Goal: Information Seeking & Learning: Obtain resource

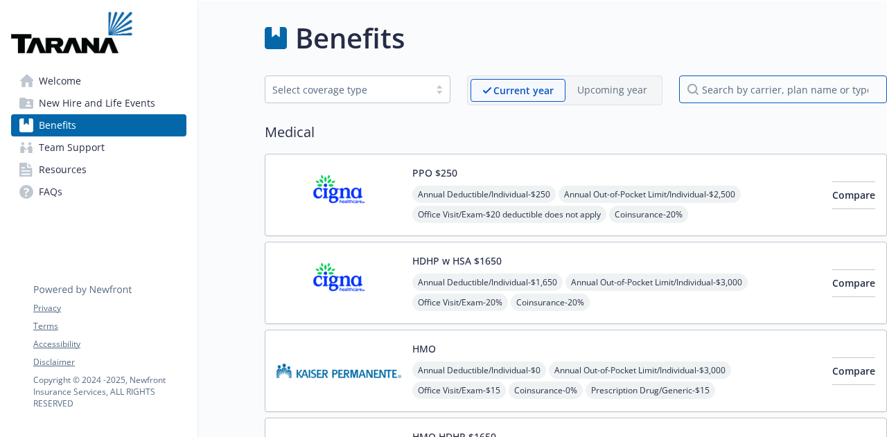
click at [811, 89] on input "search by carrier, plan name or type" at bounding box center [783, 89] width 208 height 28
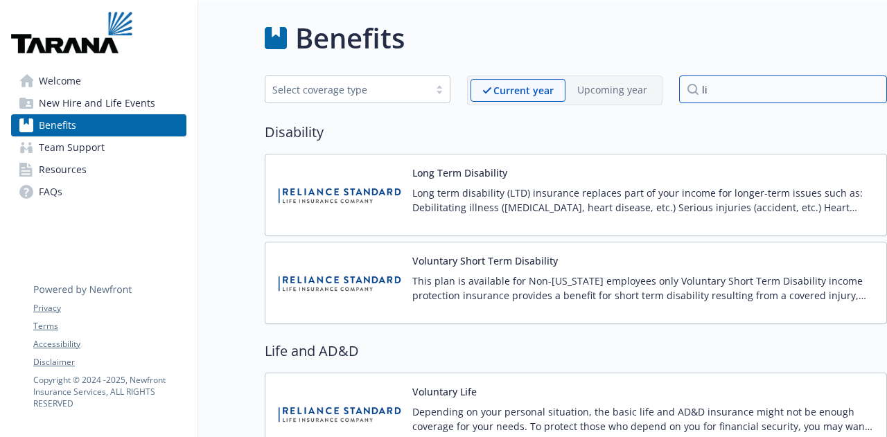
type input "l"
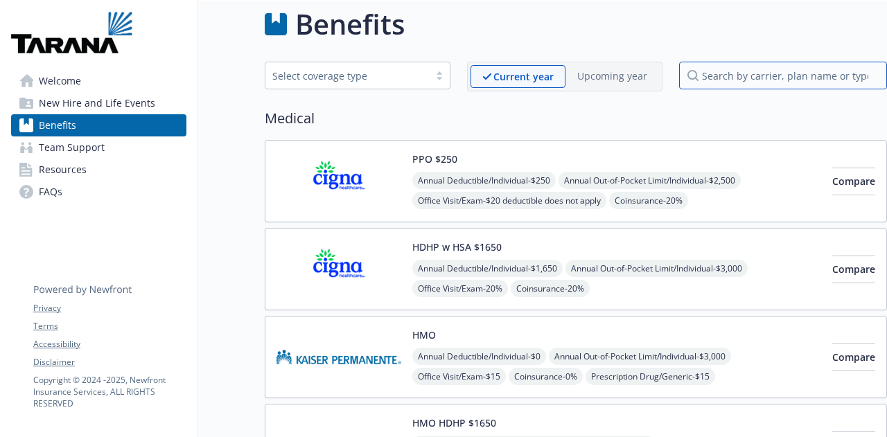
scroll to position [0, 10]
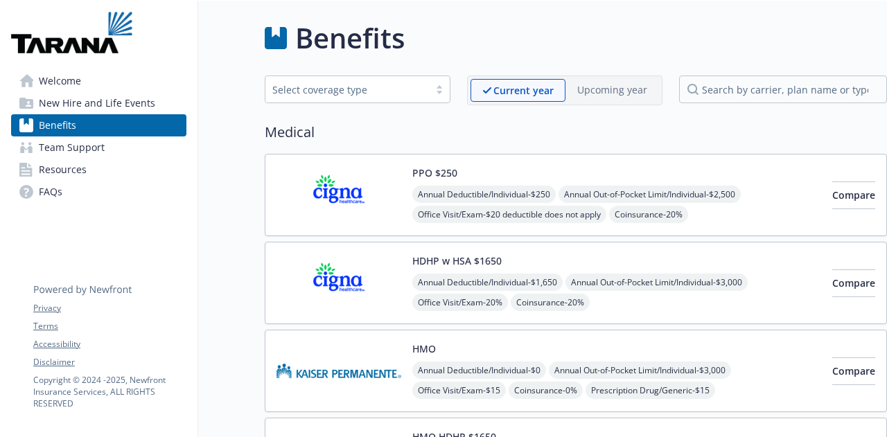
click at [341, 89] on div "Select coverage type" at bounding box center [347, 89] width 150 height 15
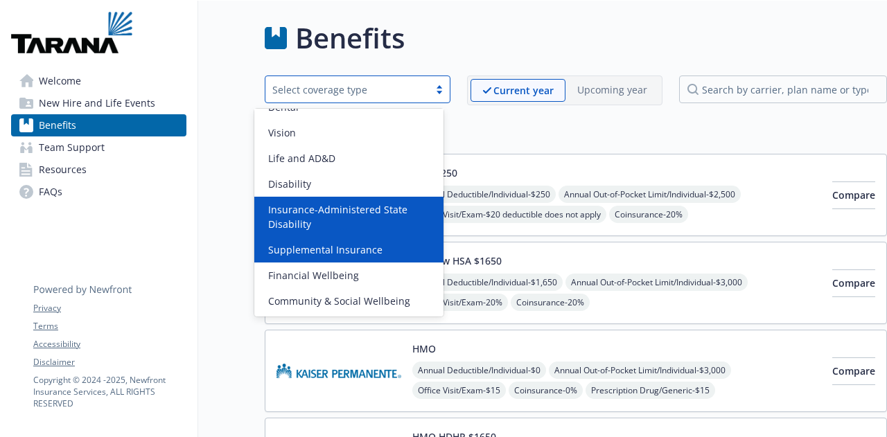
scroll to position [43, 0]
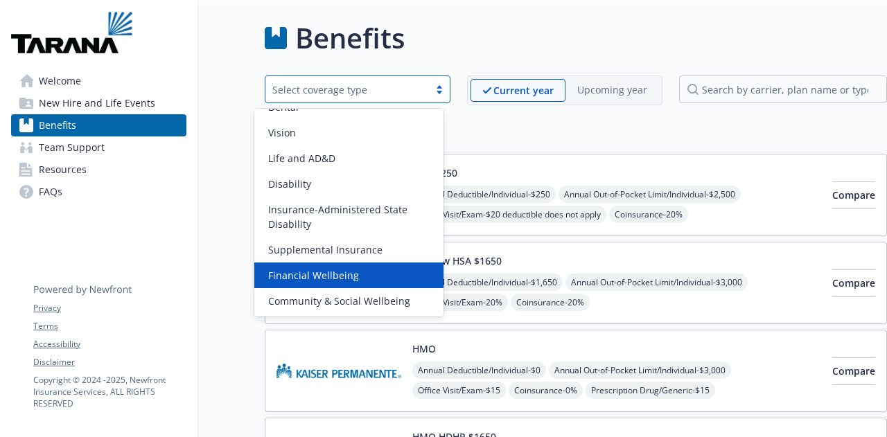
click at [377, 274] on div "Financial Wellbeing" at bounding box center [349, 275] width 173 height 15
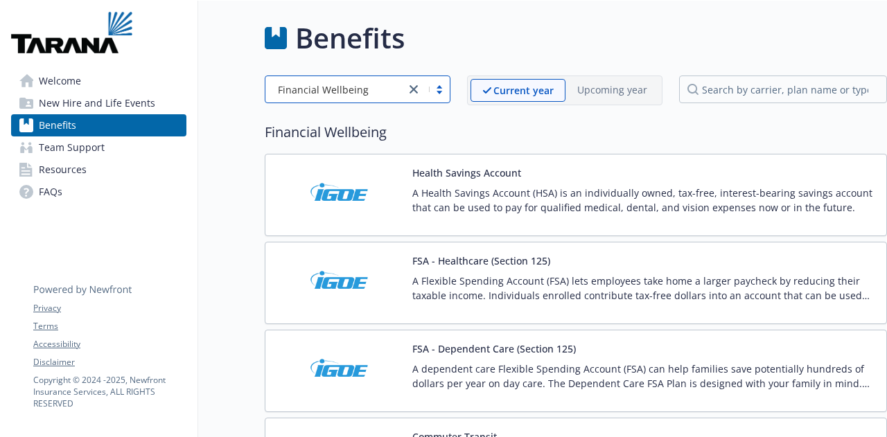
scroll to position [0, 10]
click at [738, 96] on input "search by carrier, plan name or type" at bounding box center [783, 89] width 208 height 28
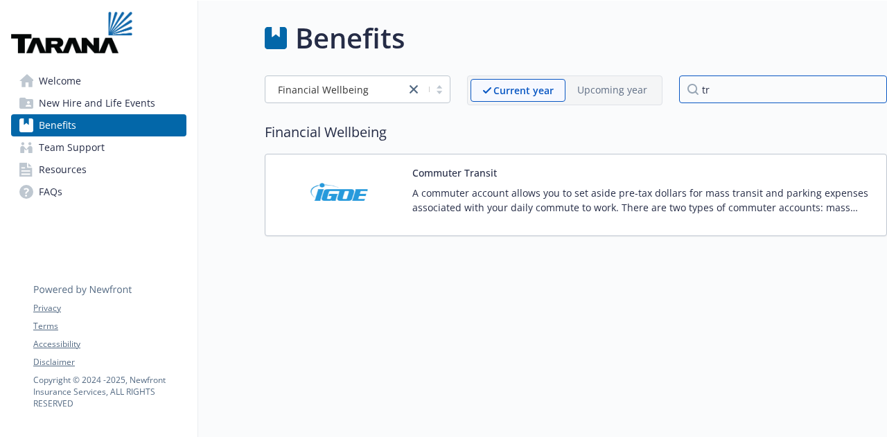
type input "t"
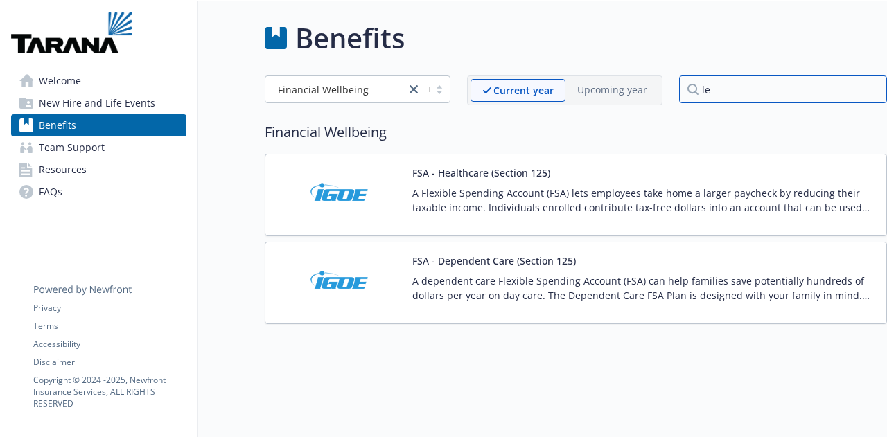
type input "l"
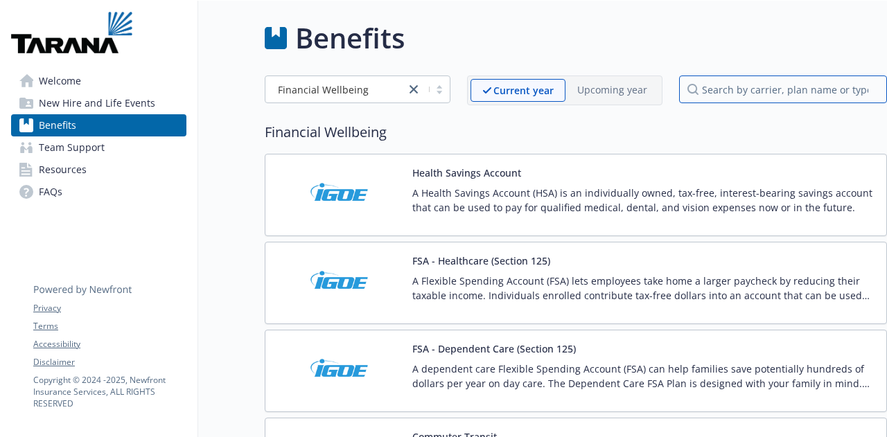
scroll to position [0, 10]
click at [344, 138] on h2 "Financial Wellbeing" at bounding box center [576, 132] width 622 height 21
click at [123, 105] on span "New Hire and Life Events" at bounding box center [97, 103] width 116 height 22
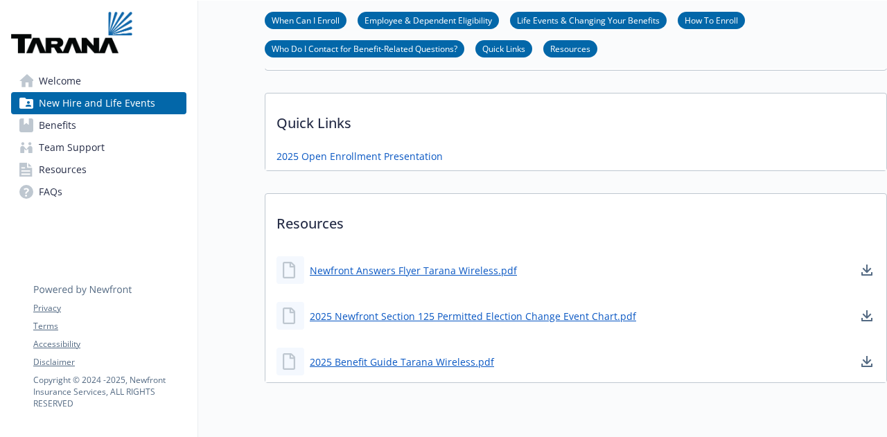
scroll to position [536, 10]
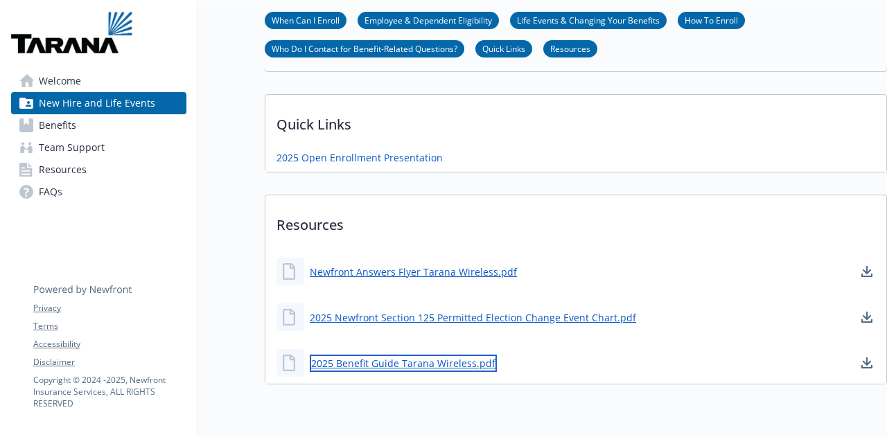
click at [373, 355] on link "2025 Benefit Guide Tarana Wireless.pdf" at bounding box center [403, 363] width 187 height 17
